Goal: Browse casually: Explore the website without a specific task or goal

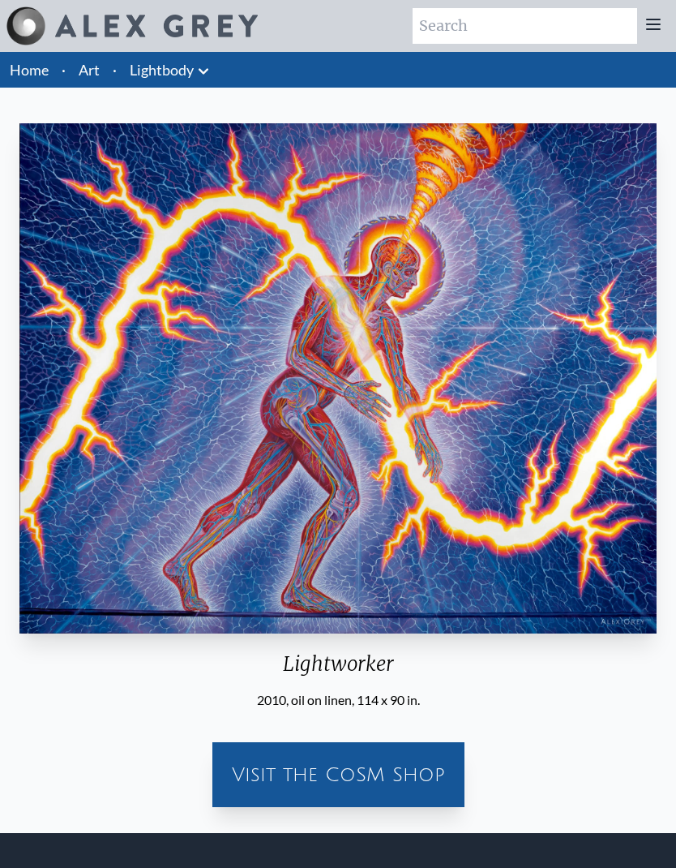
scroll to position [65, 0]
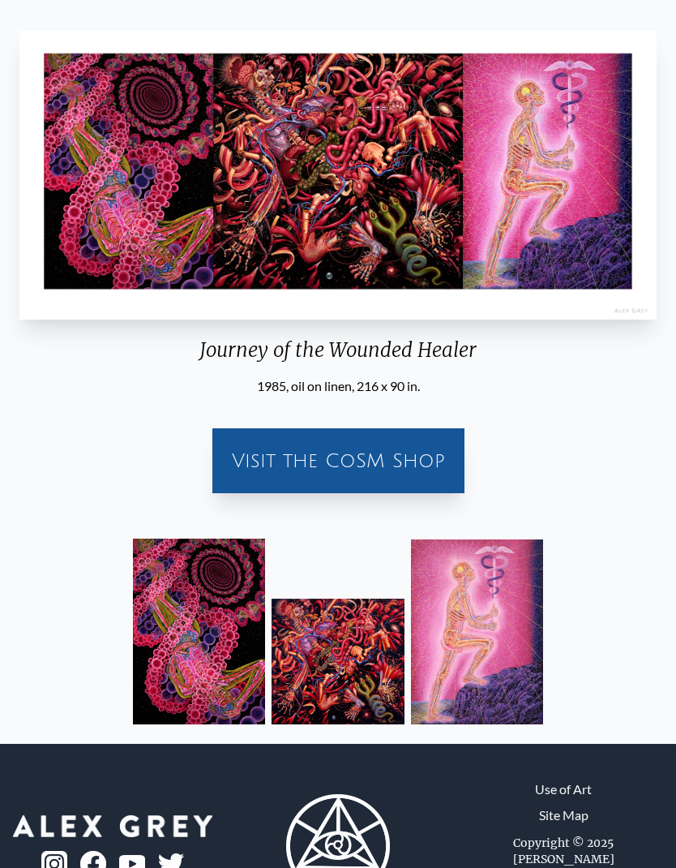
scroll to position [92, 0]
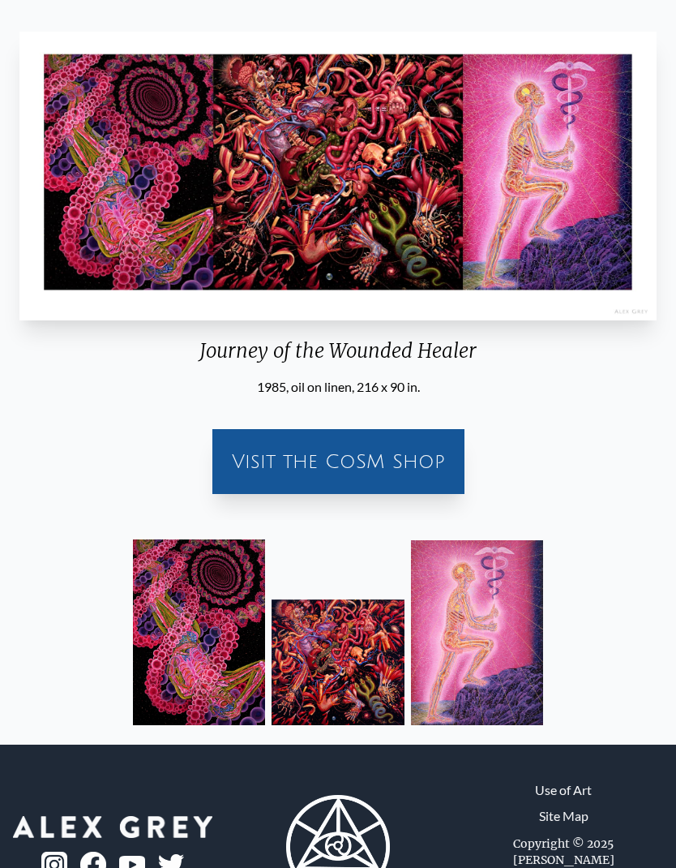
click at [500, 640] on img at bounding box center [477, 632] width 133 height 185
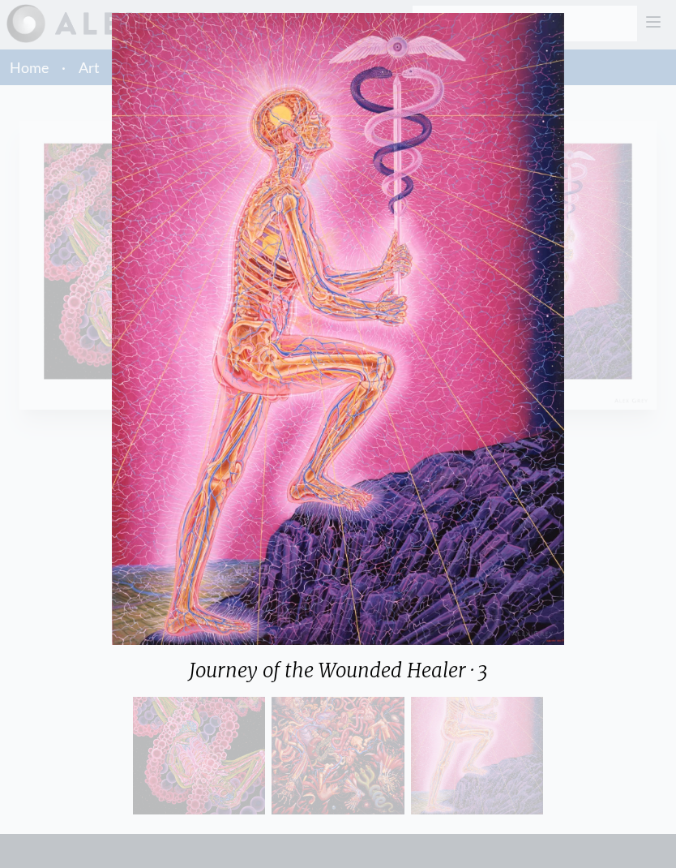
scroll to position [0, 0]
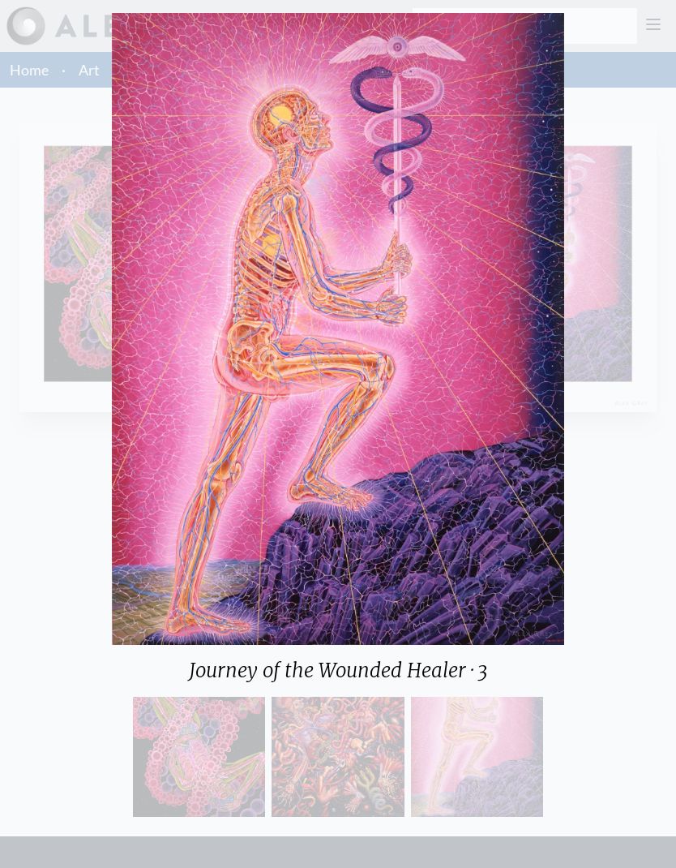
click at [630, 165] on div "Journey of the Wounded Healer · 3" at bounding box center [338, 434] width 676 height 868
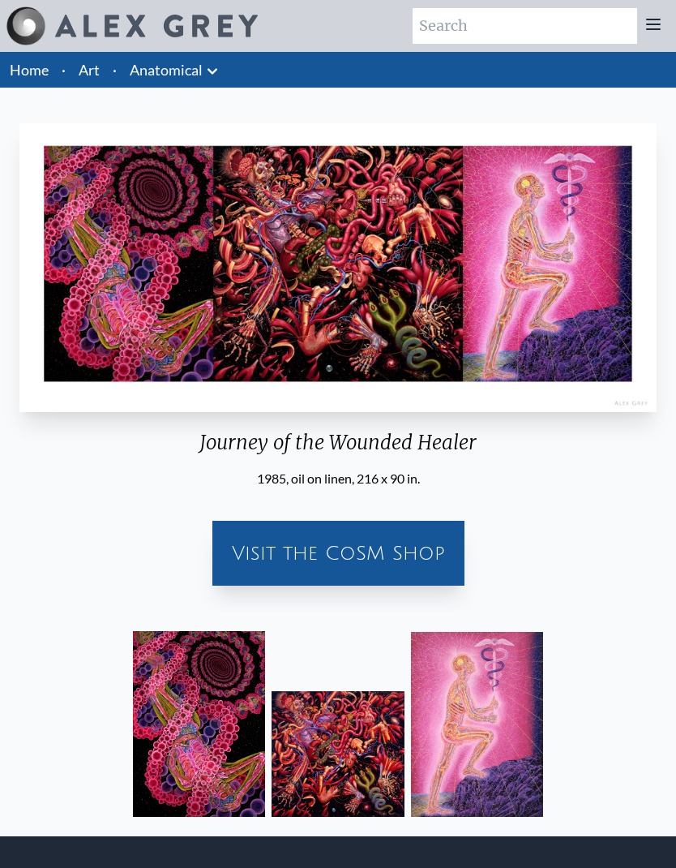
click at [371, 735] on img at bounding box center [338, 753] width 133 height 125
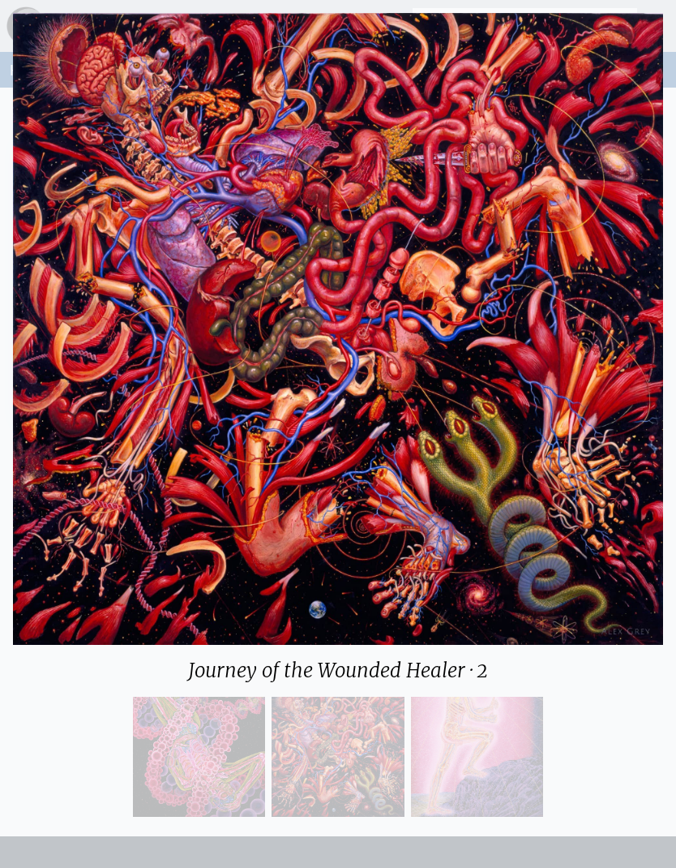
click at [594, 700] on div "Journey of the Wounded Healer · 2" at bounding box center [338, 434] width 650 height 842
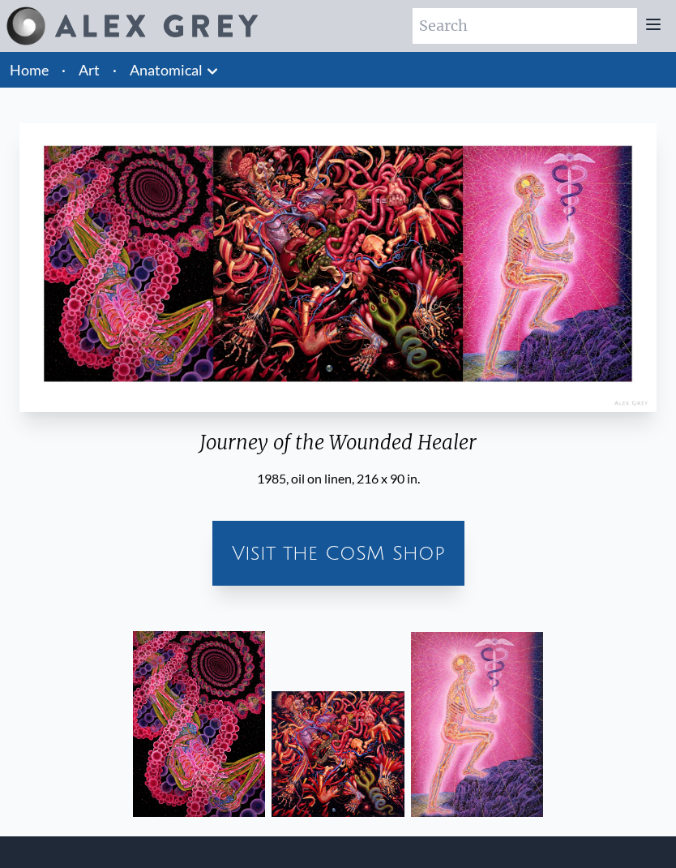
click at [345, 746] on img at bounding box center [338, 753] width 133 height 125
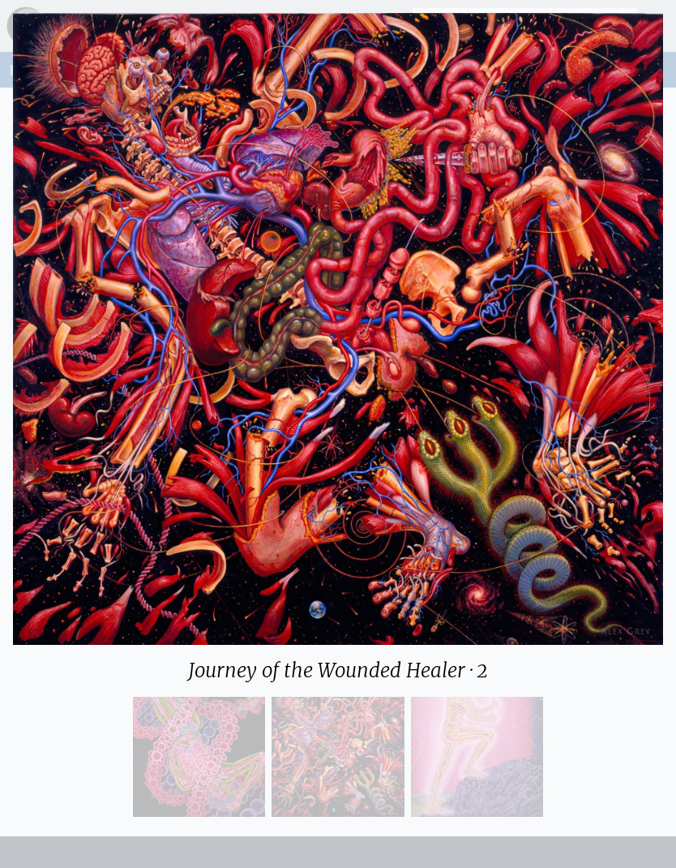
click at [204, 744] on div "Journey of the Wounded Healer · 2" at bounding box center [338, 434] width 650 height 842
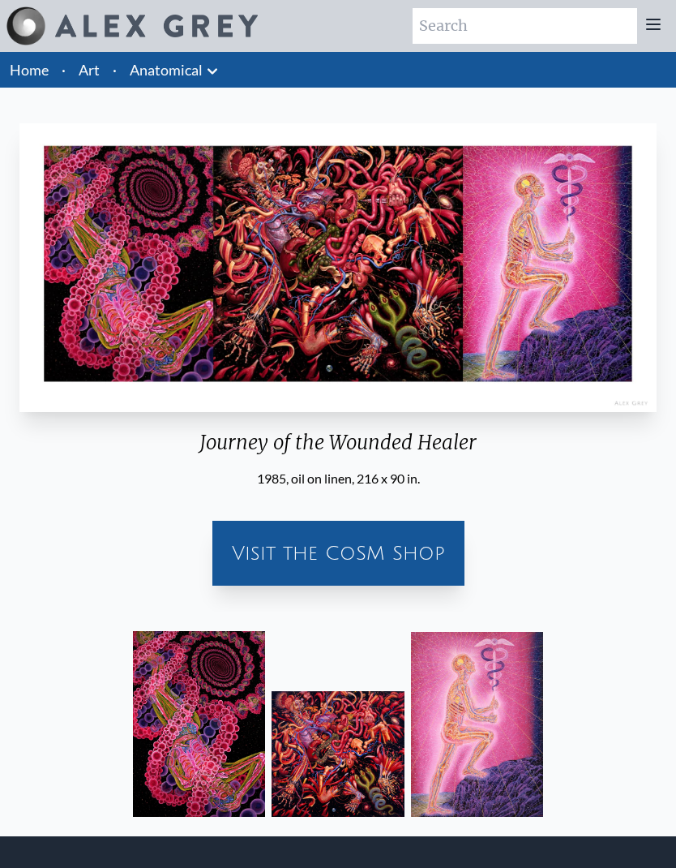
click at [225, 754] on img at bounding box center [199, 724] width 133 height 186
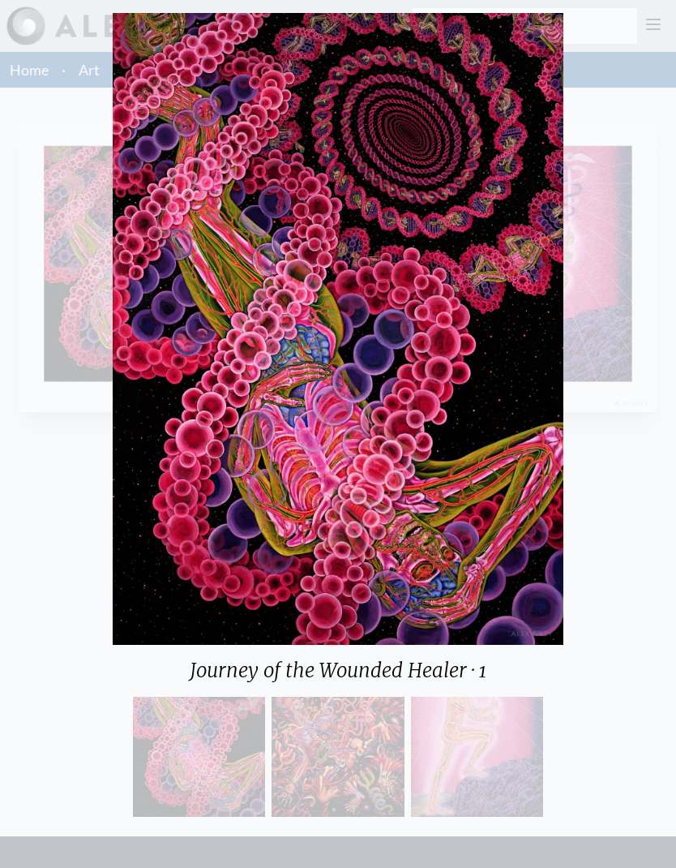
click at [593, 549] on div "Journey of the Wounded Healer · 1" at bounding box center [338, 434] width 676 height 868
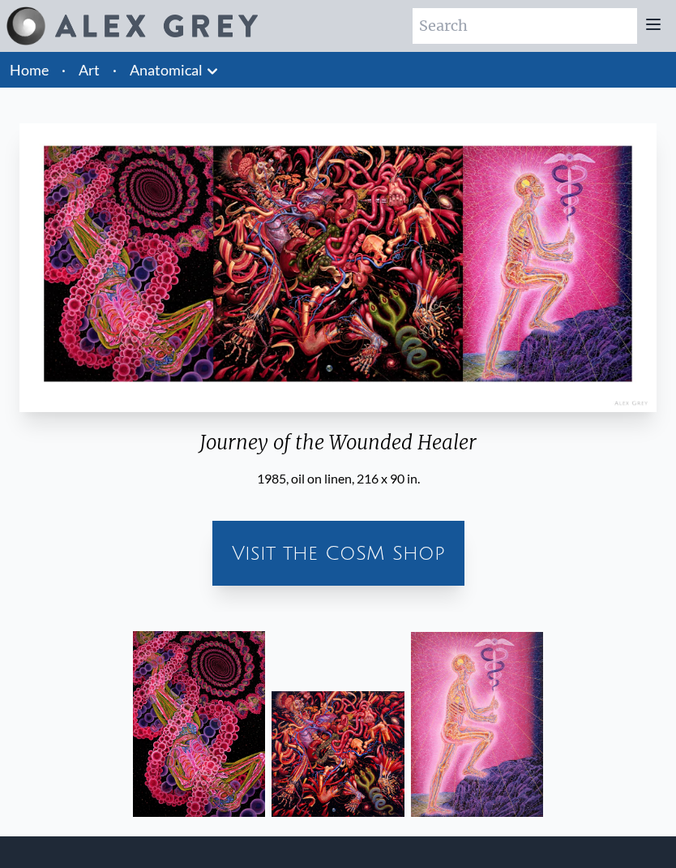
click at [594, 349] on img "25 / 35" at bounding box center [337, 267] width 637 height 289
click at [553, 280] on img "25 / 35" at bounding box center [337, 267] width 637 height 289
